Goal: Task Accomplishment & Management: Manage account settings

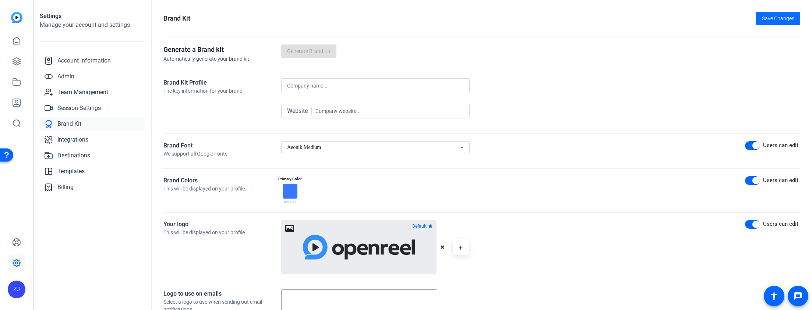
click at [765, 19] on span "Save Changes" at bounding box center [778, 19] width 32 height 8
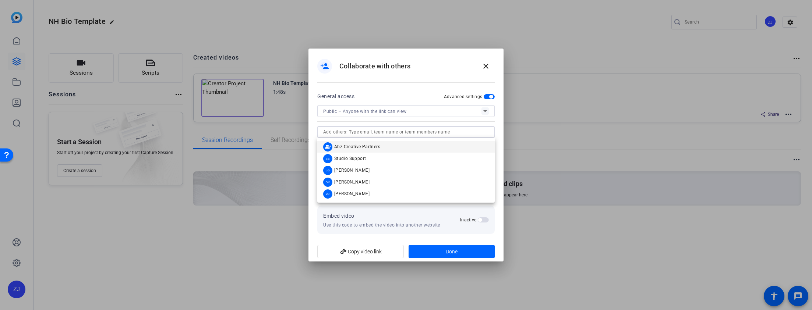
click at [416, 136] on input "text" at bounding box center [406, 132] width 166 height 9
click at [431, 134] on input "text" at bounding box center [406, 132] width 166 height 9
click at [462, 148] on mat-option "group_add Abz Creative Partners" at bounding box center [405, 147] width 177 height 12
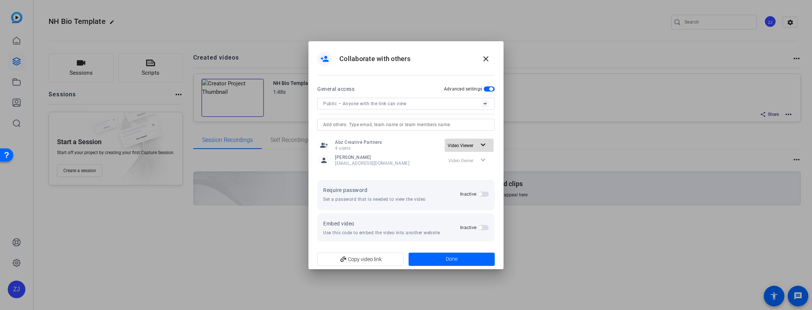
click at [481, 143] on mat-icon "expand_more" at bounding box center [483, 145] width 9 height 9
click at [476, 184] on span "Remove access" at bounding box center [467, 186] width 32 height 5
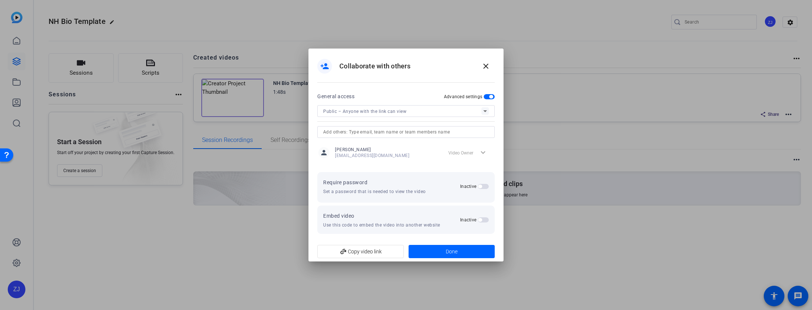
click at [374, 131] on input "text" at bounding box center [406, 132] width 166 height 9
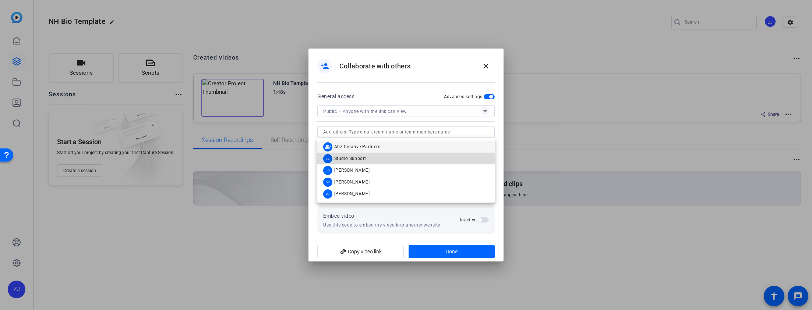
click at [328, 159] on div "SS" at bounding box center [327, 158] width 9 height 9
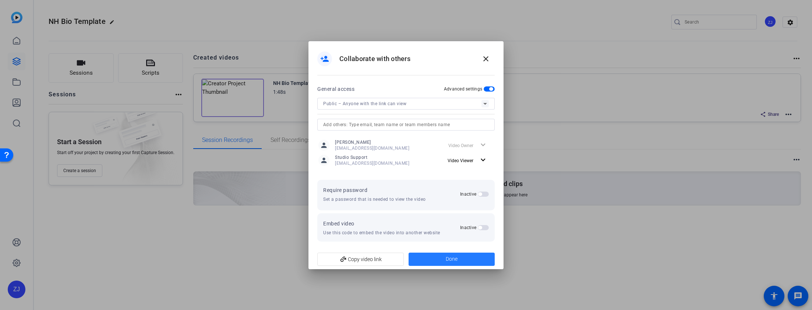
click at [451, 261] on span "Done" at bounding box center [452, 259] width 12 height 8
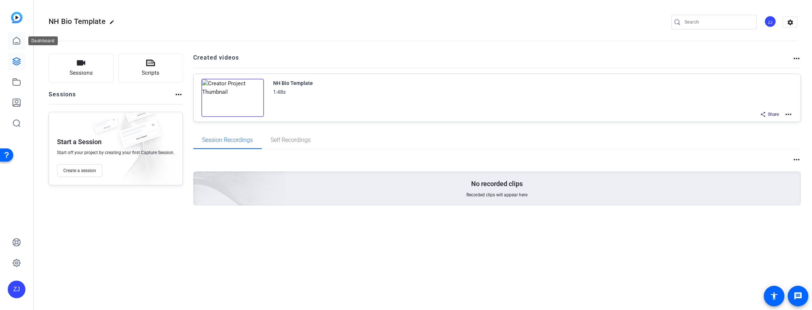
click at [12, 44] on icon at bounding box center [16, 40] width 9 height 9
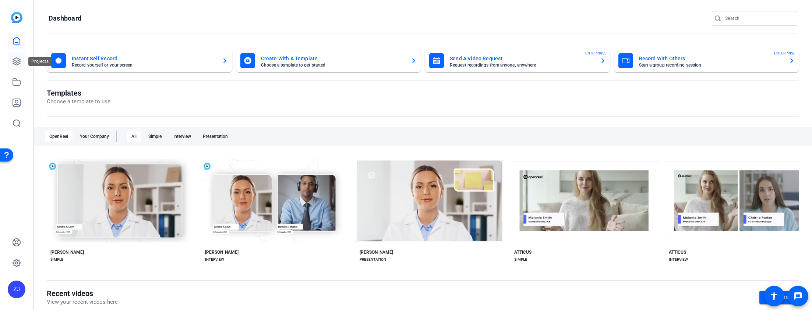
click at [12, 64] on icon at bounding box center [16, 61] width 9 height 9
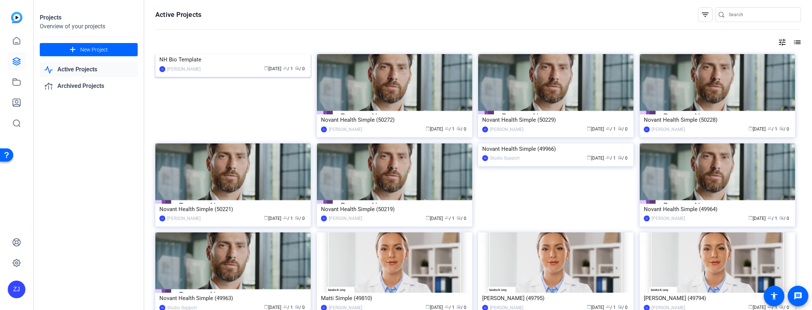
click at [283, 54] on img at bounding box center [232, 54] width 155 height 0
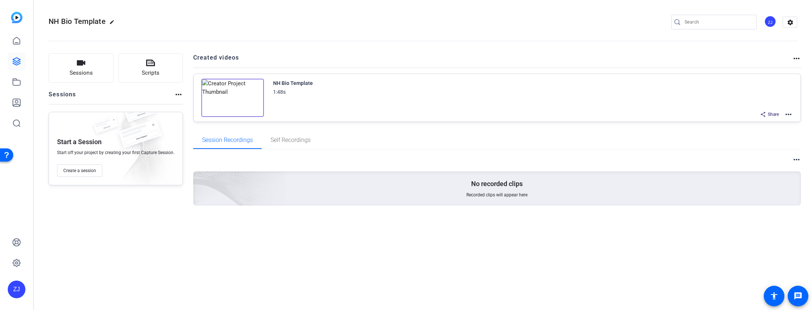
click at [788, 115] on mat-icon "more_horiz" at bounding box center [788, 114] width 9 height 9
click at [758, 123] on span "Edit in Creator" at bounding box center [761, 123] width 51 height 9
